Goal: Communication & Community: Answer question/provide support

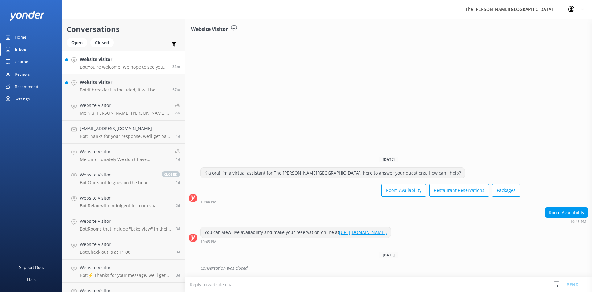
click at [106, 65] on p "Bot: You're welcome. We hope to see you at The [PERSON_NAME][GEOGRAPHIC_DATA] s…" at bounding box center [124, 67] width 88 height 6
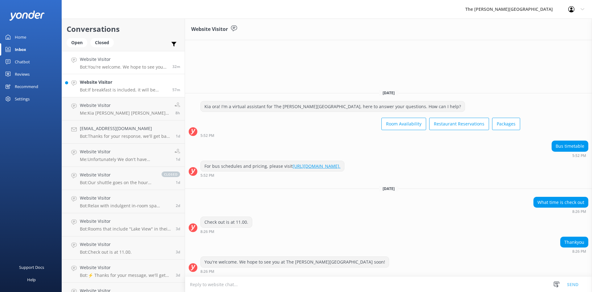
click at [118, 78] on link "Website Visitor Bot: If breakfast is included, it will be mentioned in your boo…" at bounding box center [123, 85] width 123 height 23
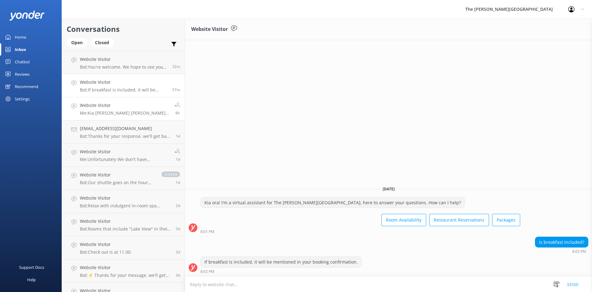
click at [122, 110] on div "Website Visitor Me: Kia [PERSON_NAME] [PERSON_NAME], Thank you for choosing to …" at bounding box center [125, 109] width 90 height 14
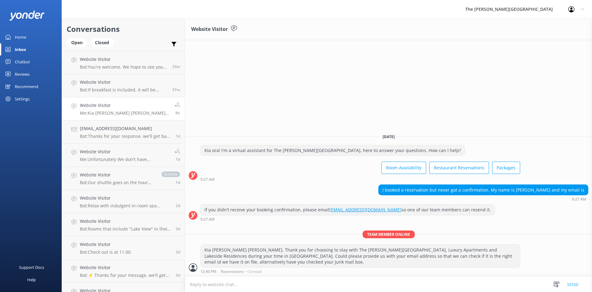
click at [534, 192] on div "I booked a reservation but never got a confirmation. My name is [PERSON_NAME] a…" at bounding box center [483, 189] width 209 height 10
click at [125, 126] on h4 "[EMAIL_ADDRESS][DOMAIN_NAME]" at bounding box center [125, 128] width 91 height 7
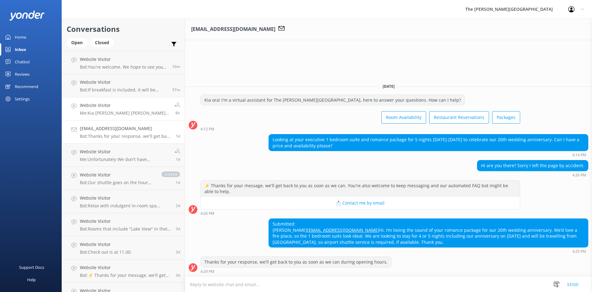
click at [128, 113] on p "Me: Kia [PERSON_NAME] [PERSON_NAME], Thank you for choosing to stay with The [P…" at bounding box center [125, 113] width 90 height 6
